Goal: Task Accomplishment & Management: Complete application form

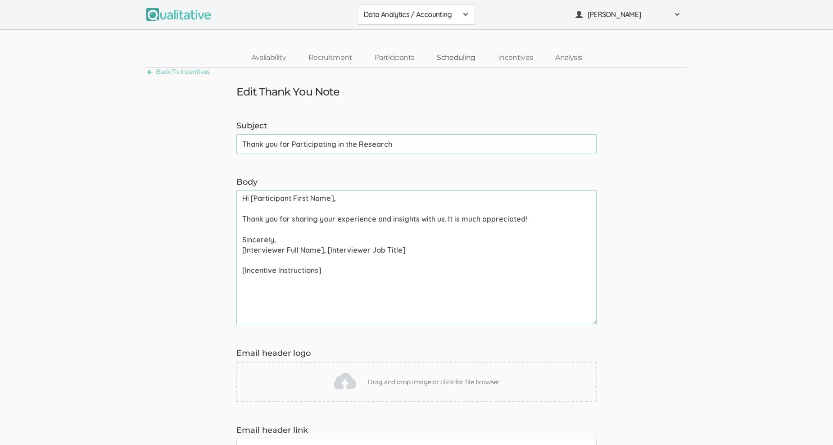
click at [457, 56] on link "Scheduling" at bounding box center [456, 57] width 61 height 19
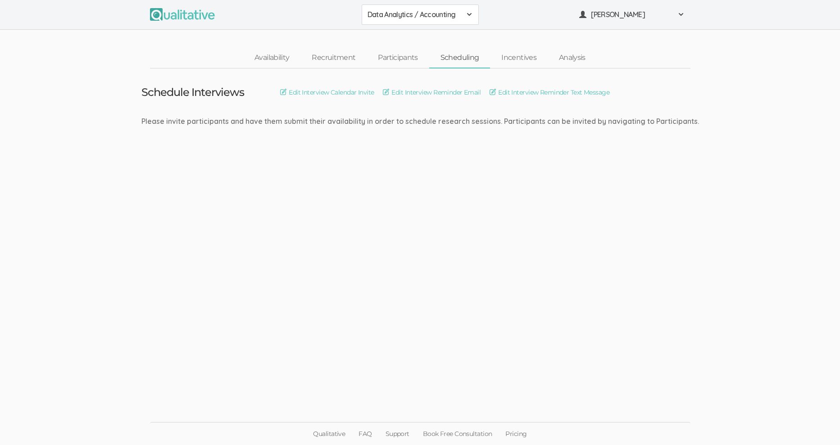
click at [466, 12] on span at bounding box center [469, 14] width 7 height 7
click at [438, 56] on span "Data Analytics / Sr Management" at bounding box center [420, 55] width 105 height 10
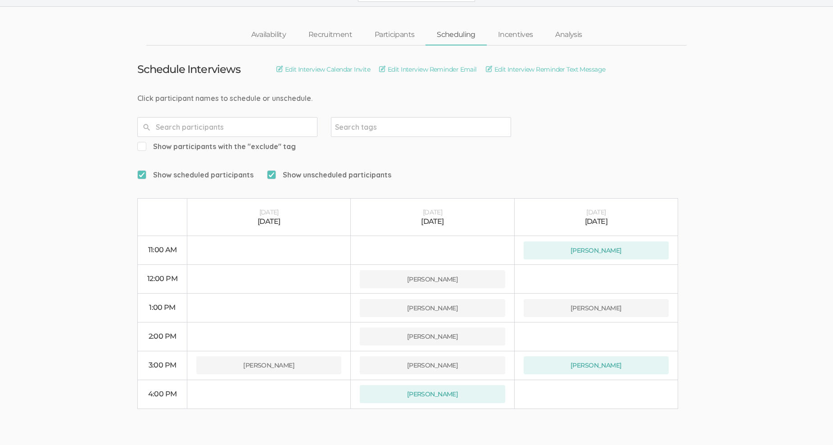
scroll to position [36, 0]
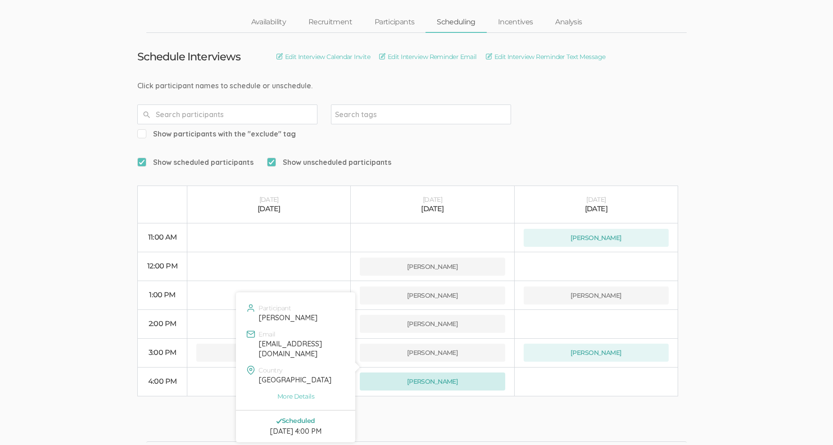
click at [456, 372] on button "Brian Yee" at bounding box center [432, 381] width 145 height 18
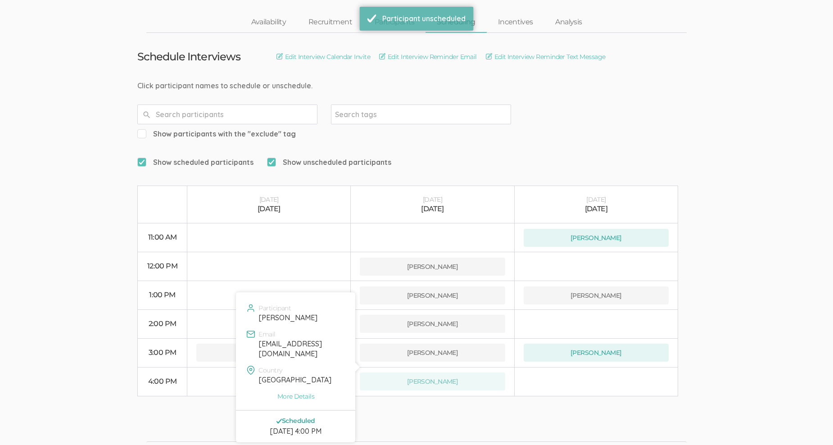
scroll to position [0, 0]
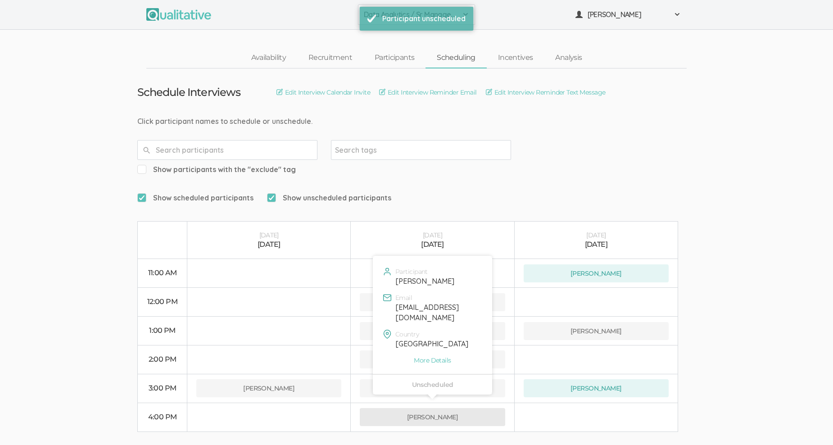
click at [459, 408] on button "Brian Yee" at bounding box center [432, 417] width 145 height 18
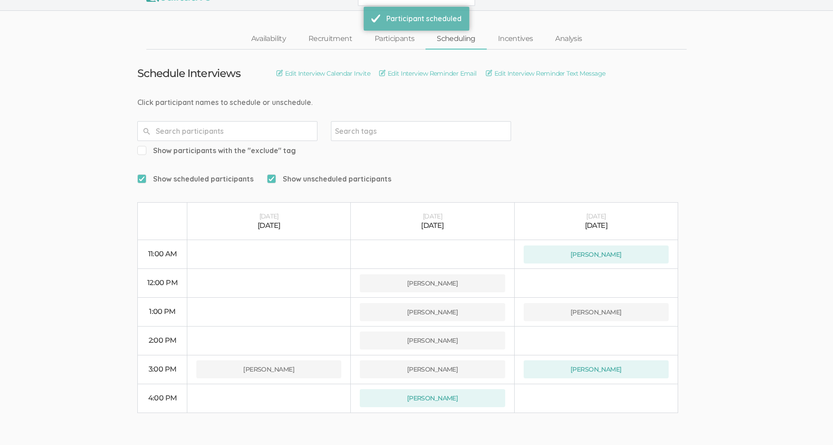
scroll to position [36, 0]
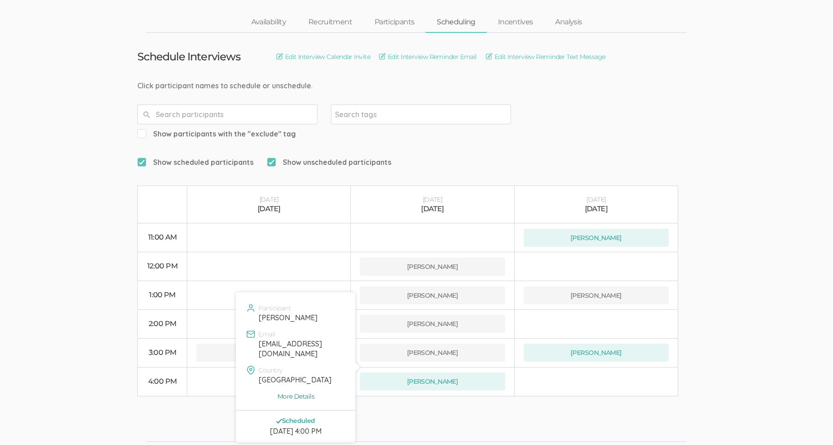
click at [307, 392] on link "More Details" at bounding box center [296, 396] width 106 height 9
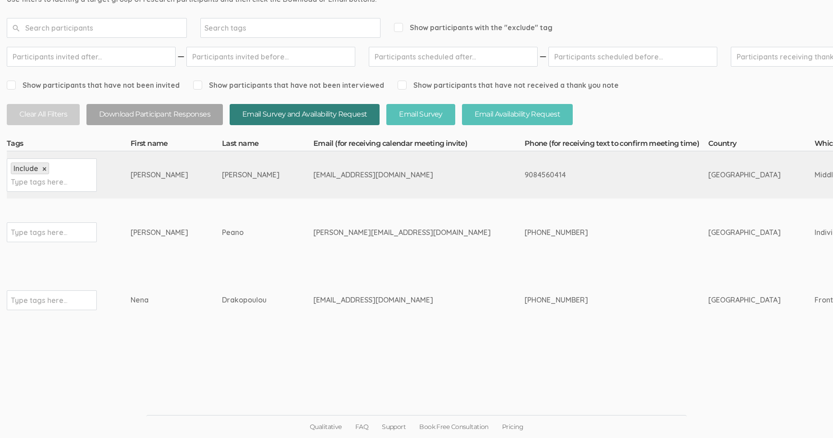
scroll to position [13, 0]
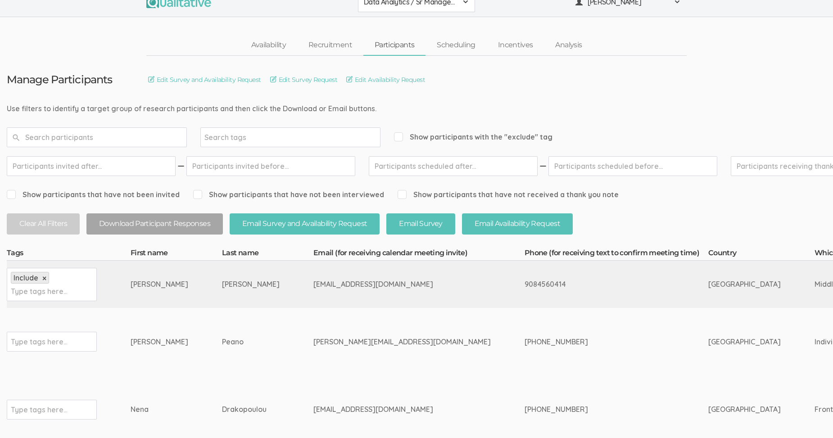
drag, startPoint x: 351, startPoint y: 282, endPoint x: 258, endPoint y: 281, distance: 93.7
copy tr "briantyee29@gmail.com"
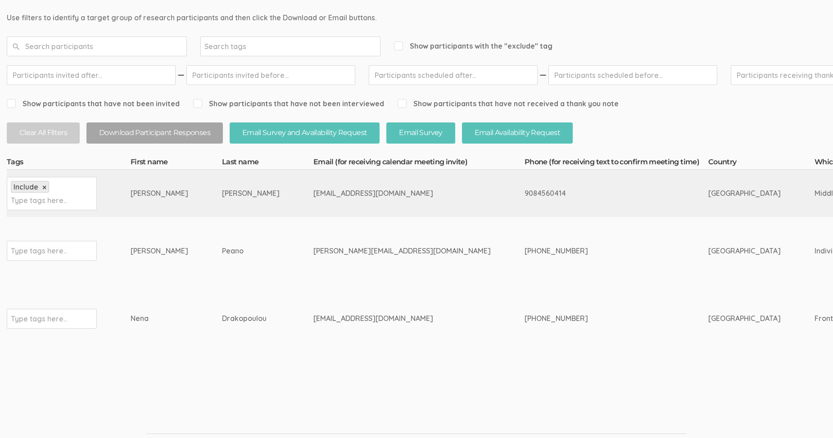
scroll to position [122, 0]
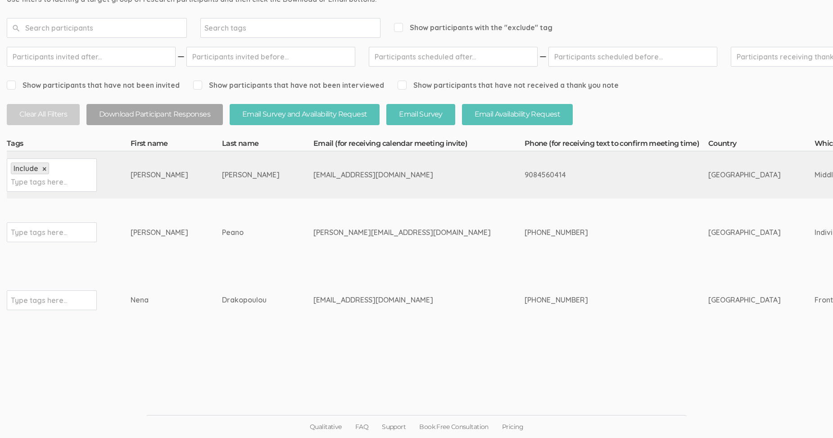
drag, startPoint x: 352, startPoint y: 299, endPoint x: 263, endPoint y: 299, distance: 88.7
click at [313, 299] on div "nenadrakop@gmail.com" at bounding box center [401, 300] width 177 height 10
copy div "nenadrakop@gmail.com"
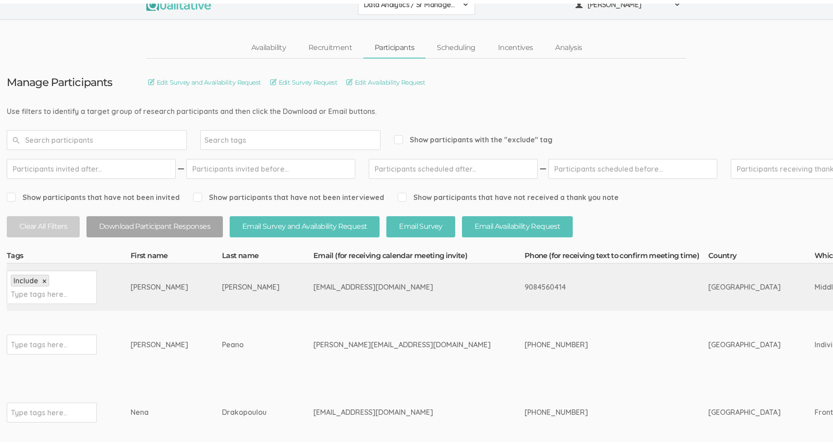
scroll to position [0, 0]
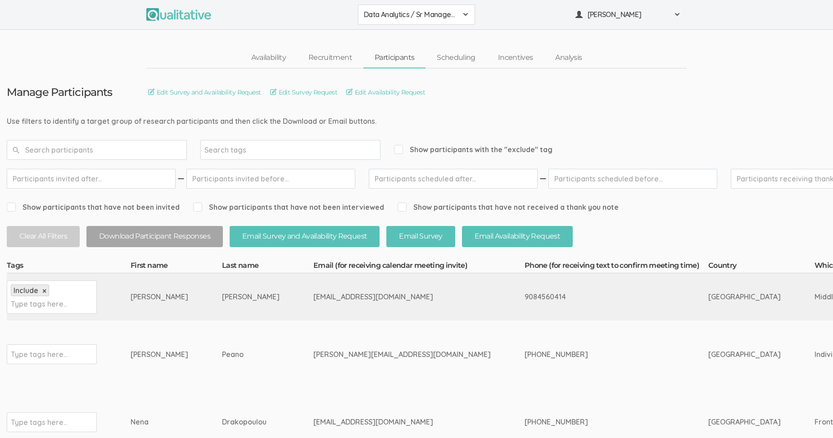
click at [466, 13] on span at bounding box center [465, 14] width 7 height 7
click at [442, 56] on span "Data Analytics / Non-accounting" at bounding box center [416, 55] width 105 height 10
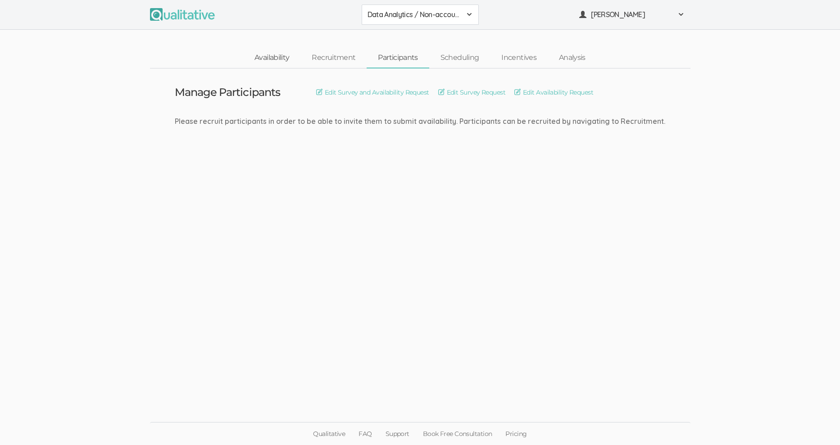
click at [277, 56] on link "Availability" at bounding box center [271, 57] width 57 height 19
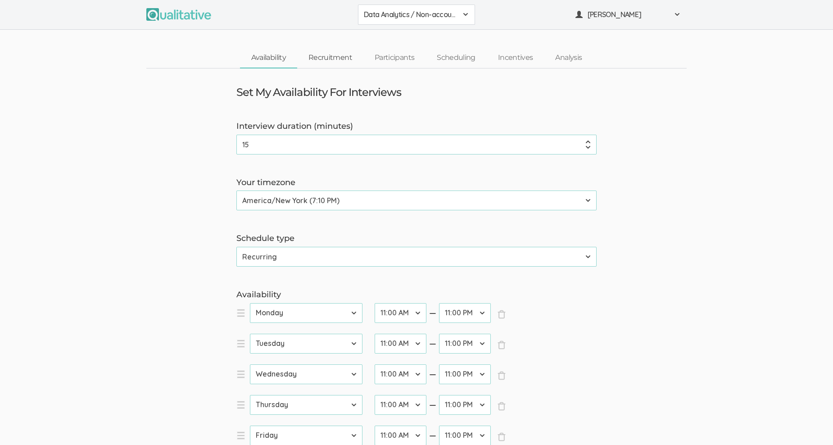
click at [340, 55] on link "Recruitment" at bounding box center [330, 57] width 66 height 19
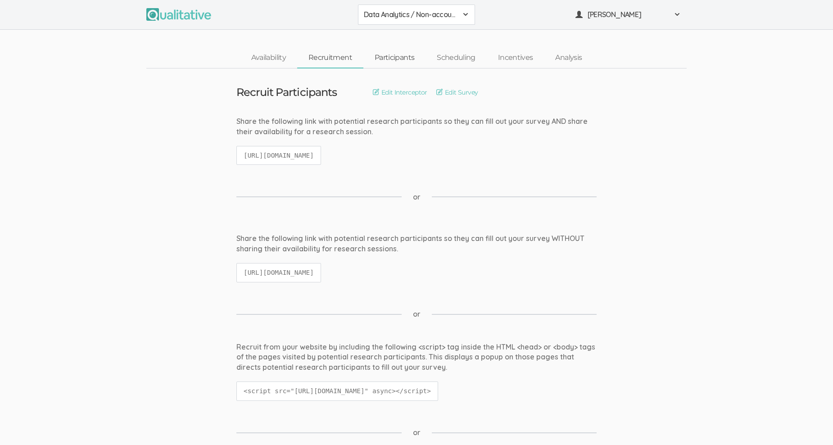
click at [401, 55] on link "Participants" at bounding box center [394, 57] width 62 height 19
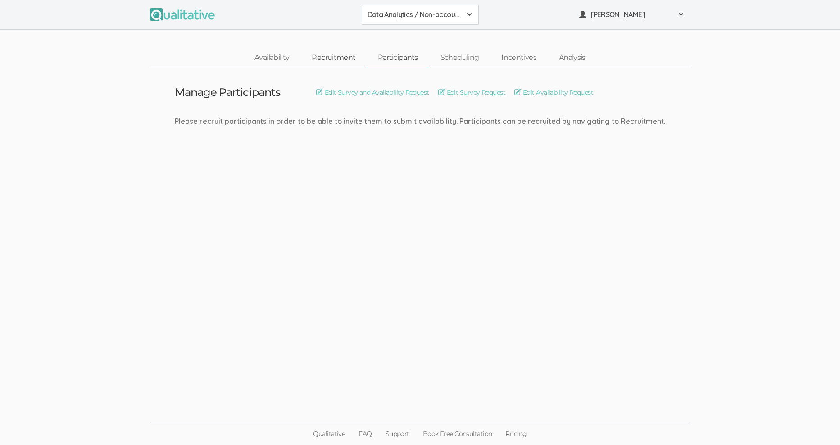
click at [350, 57] on link "Recruitment" at bounding box center [333, 57] width 66 height 19
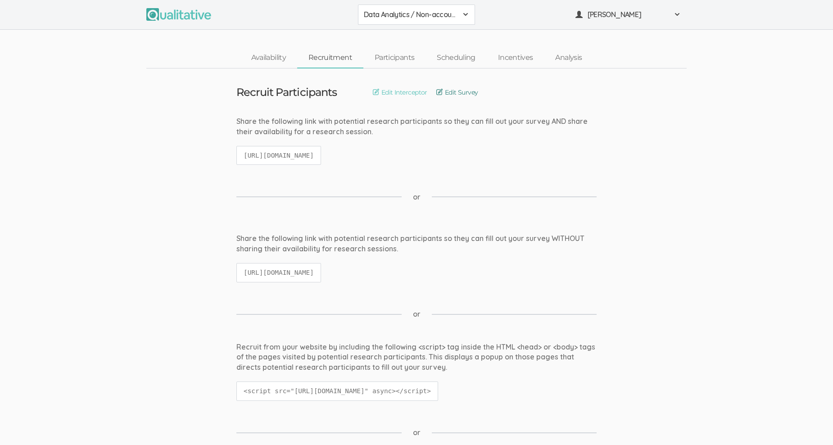
click at [442, 91] on link "Edit Survey" at bounding box center [457, 92] width 42 height 10
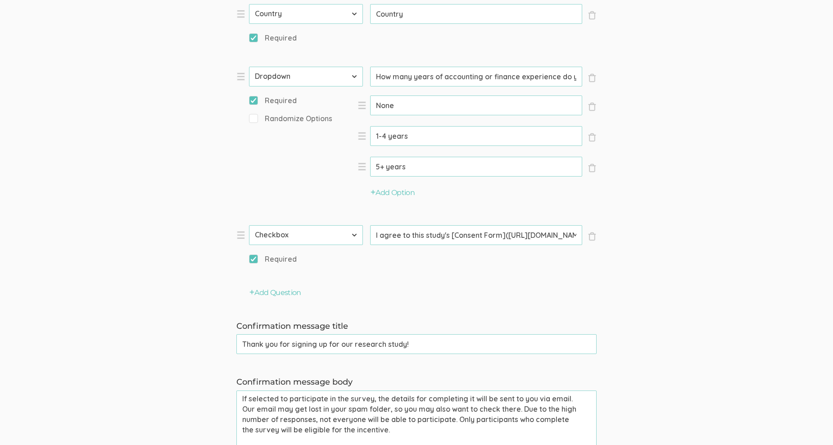
scroll to position [631, 0]
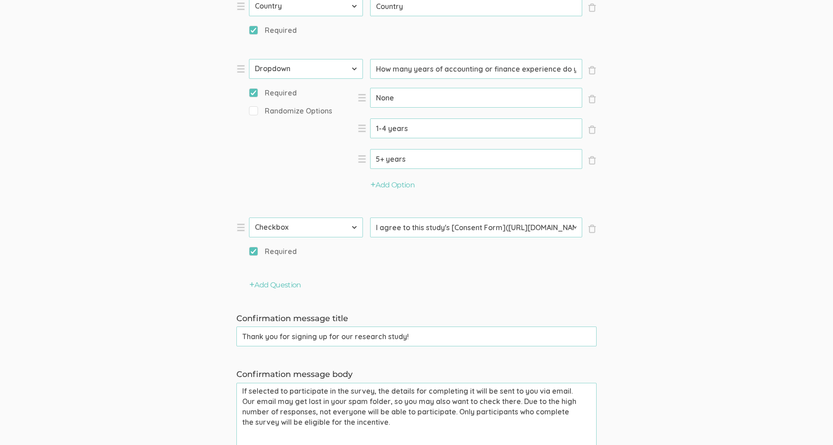
click at [356, 227] on select "First Name Last Name Email Phone Number LinkedIn Profile URL Country State Shor…" at bounding box center [306, 228] width 114 height 20
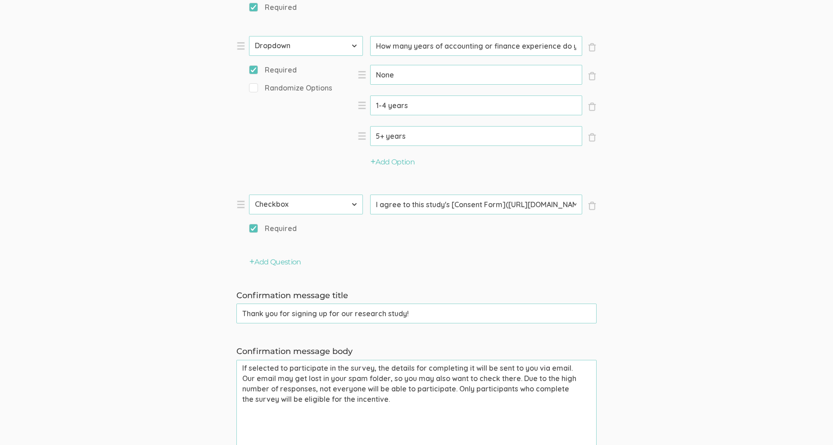
scroll to position [676, 0]
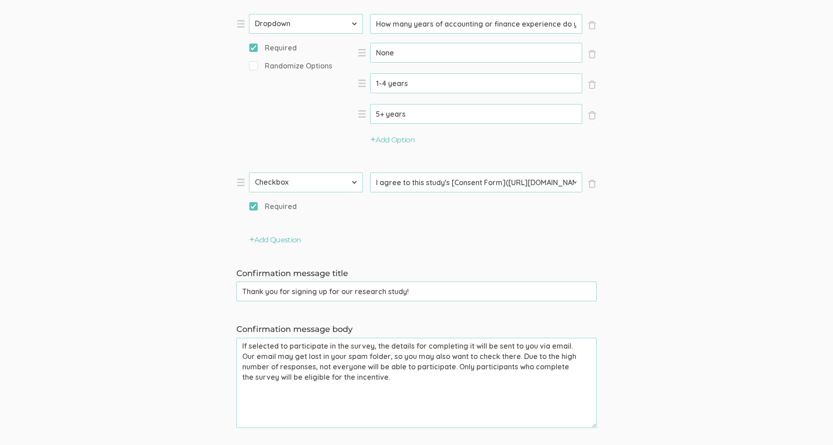
click at [354, 184] on select "First Name Last Name Email Phone Number LinkedIn Profile URL Country State Shor…" at bounding box center [306, 183] width 114 height 20
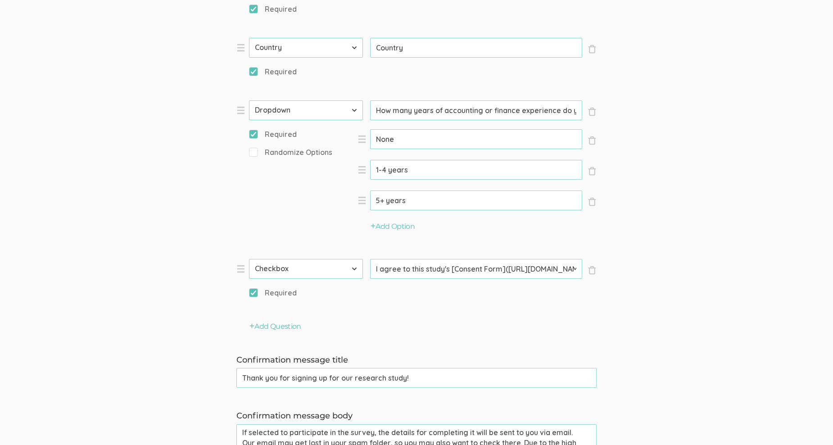
scroll to position [586, 0]
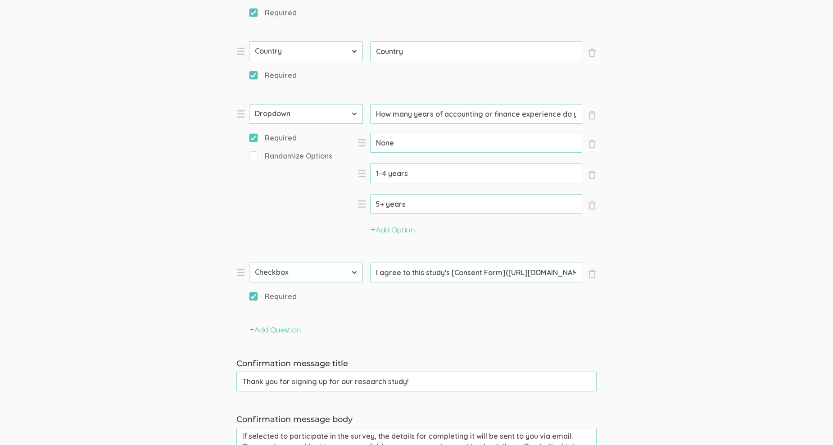
click at [649, 231] on form "Question text can be formatted using Markdown syntax. Enabled Title [Incentive …" at bounding box center [416, 49] width 833 height 1038
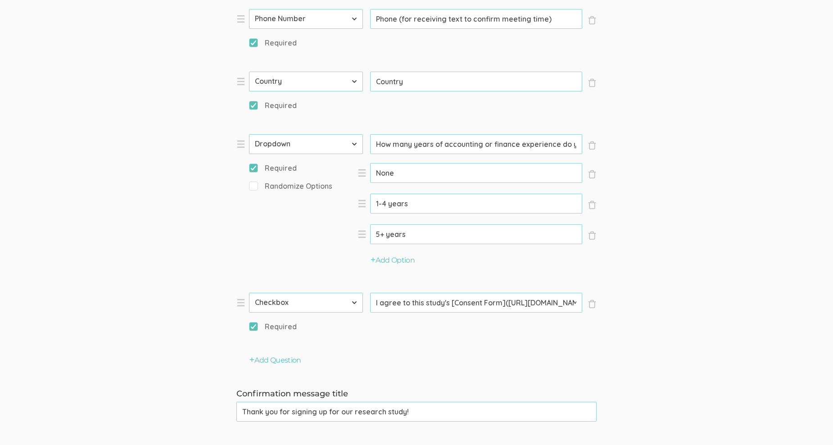
scroll to position [540, 0]
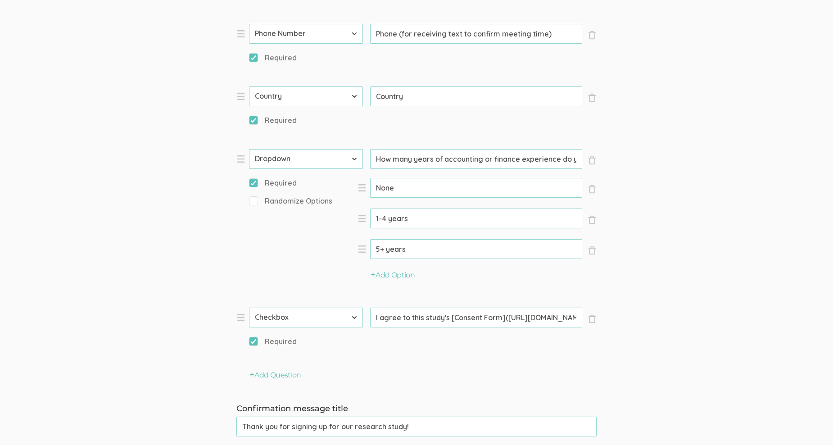
click at [445, 160] on input "How many years of accounting or finance experience do you have?" at bounding box center [476, 159] width 212 height 20
type input "How many years of Pharmaceutical/Biotech experience do you have?"
click at [662, 194] on form "Question text can be formatted using Markdown syntax. Enabled Title [Incentive …" at bounding box center [416, 94] width 833 height 1038
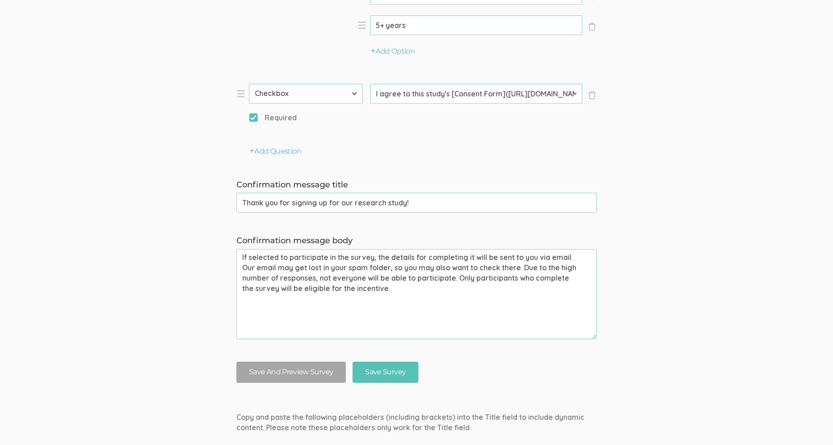
scroll to position [766, 0]
click at [354, 93] on select "First Name Last Name Email Phone Number LinkedIn Profile URL Country State Shor…" at bounding box center [306, 92] width 114 height 20
click at [460, 151] on div "Add Question" at bounding box center [371, 150] width 270 height 10
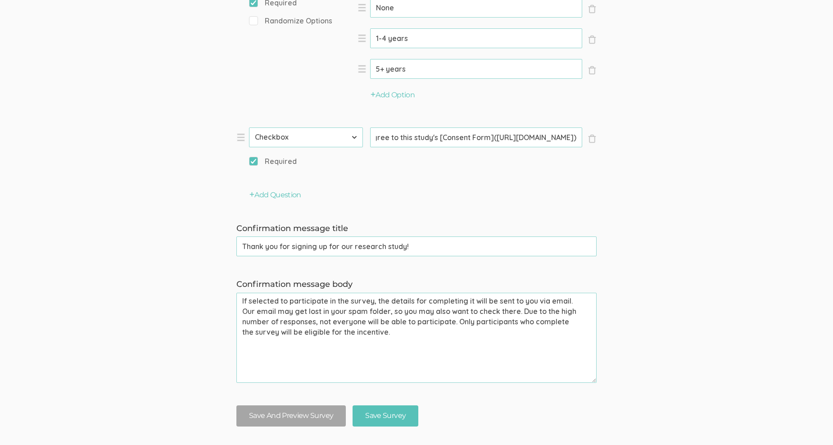
scroll to position [0, 0]
drag, startPoint x: 443, startPoint y: 138, endPoint x: 358, endPoint y: 131, distance: 85.8
click at [358, 131] on li "× Close Type First Name Last Name Email Phone Number LinkedIn Profile URL Count…" at bounding box center [371, 151] width 270 height 49
click at [308, 418] on button "Save And Preview Survey" at bounding box center [290, 415] width 109 height 21
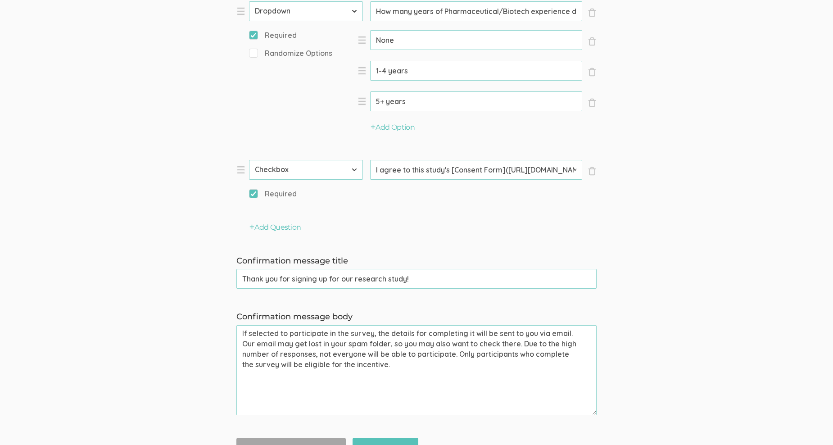
scroll to position [676, 0]
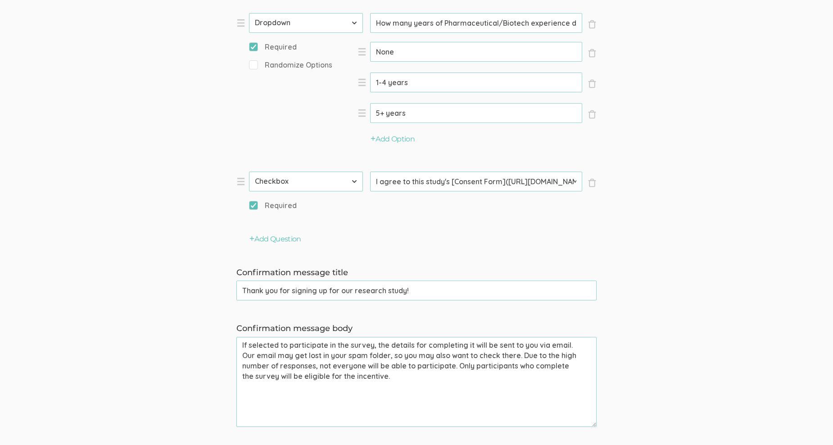
click at [240, 182] on li "× Close Type First Name Last Name Email Phone Number LinkedIn Profile URL Count…" at bounding box center [371, 196] width 270 height 49
click at [592, 183] on span "×" at bounding box center [592, 182] width 9 height 9
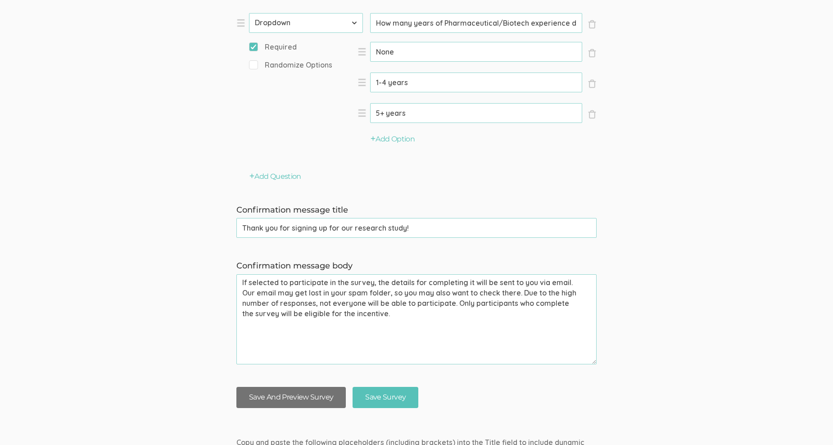
click at [300, 403] on button "Save And Preview Survey" at bounding box center [290, 397] width 109 height 21
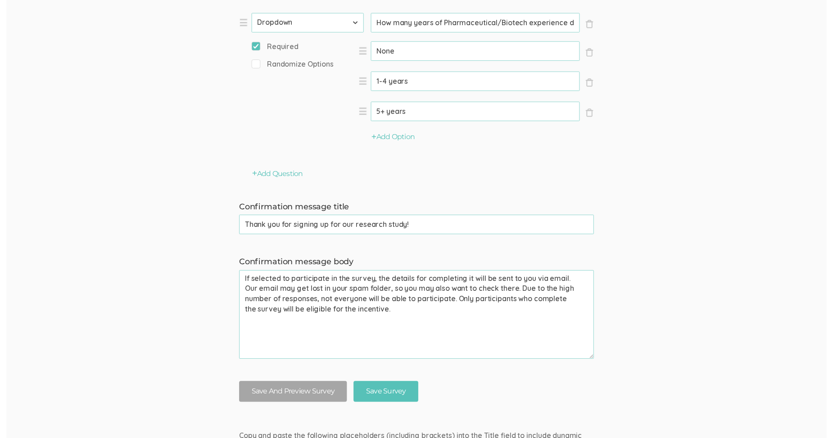
scroll to position [0, 0]
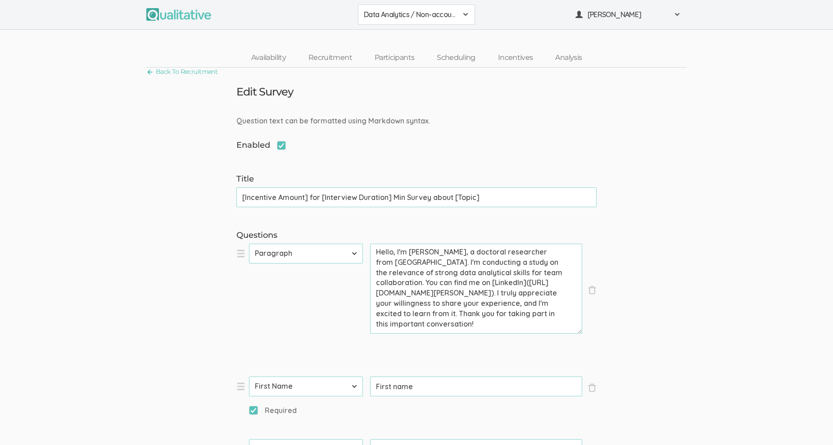
click at [467, 13] on span at bounding box center [465, 14] width 7 height 7
click at [443, 54] on span "Data Analytics / Sr Management" at bounding box center [416, 55] width 105 height 10
click at [398, 54] on link "Participants" at bounding box center [394, 57] width 62 height 19
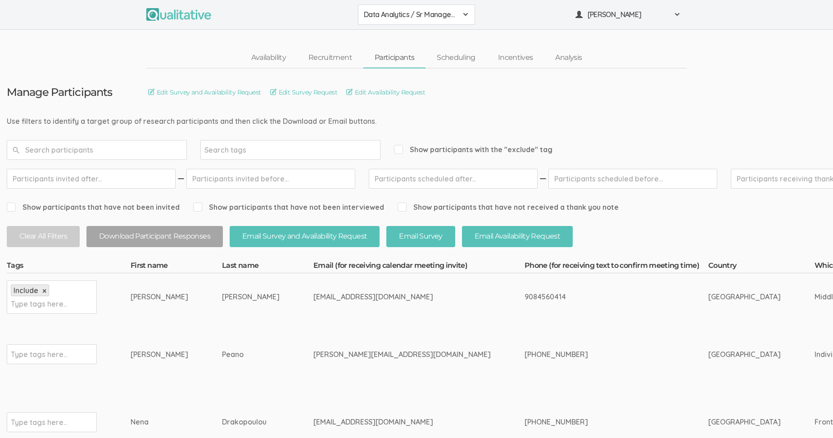
click at [461, 14] on div "Data Analytics / Sr Management" at bounding box center [416, 14] width 105 height 10
click at [437, 33] on span "Data Analytics / Accounting" at bounding box center [416, 34] width 105 height 10
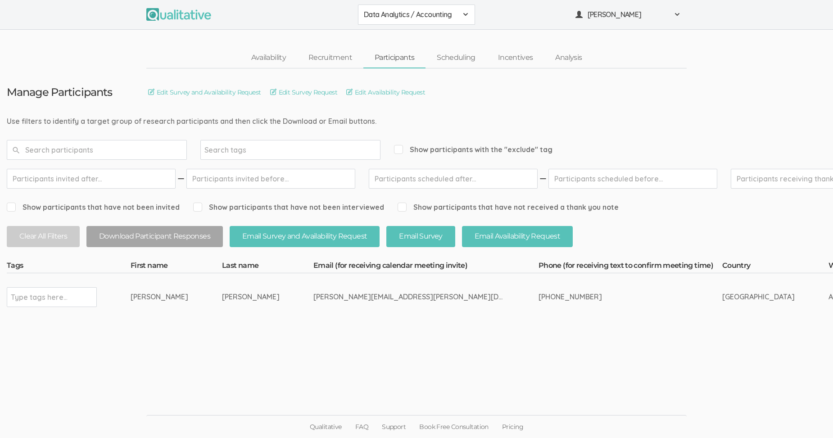
scroll to position [7, 0]
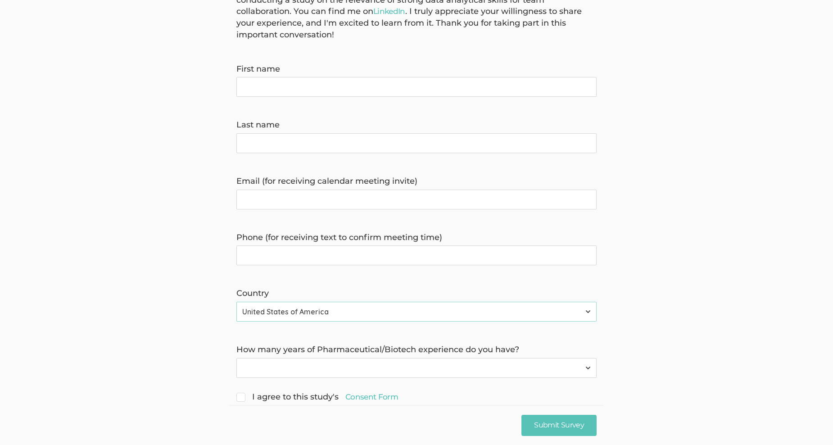
scroll to position [118, 0]
